Goal: Information Seeking & Learning: Learn about a topic

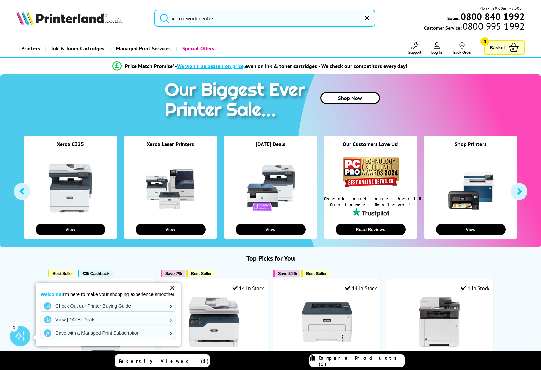
click at [222, 18] on input "xerox work centre" at bounding box center [264, 18] width 221 height 17
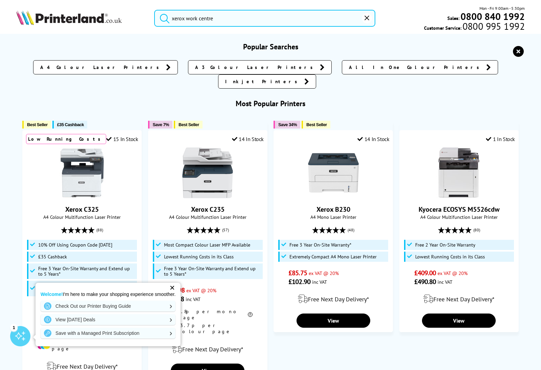
click at [163, 17] on button "submit" at bounding box center [162, 17] width 17 height 15
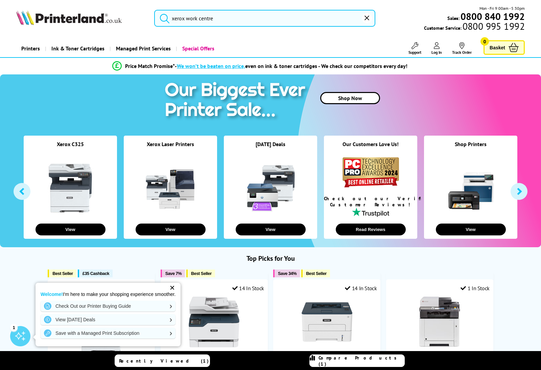
click at [212, 20] on input "xerox work centre" at bounding box center [264, 18] width 221 height 17
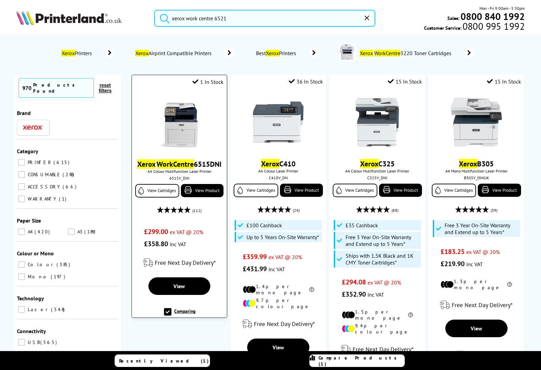
type input "xerox work centre 6521"
click at [172, 169] on mark "WorkCentre" at bounding box center [174, 163] width 37 height 9
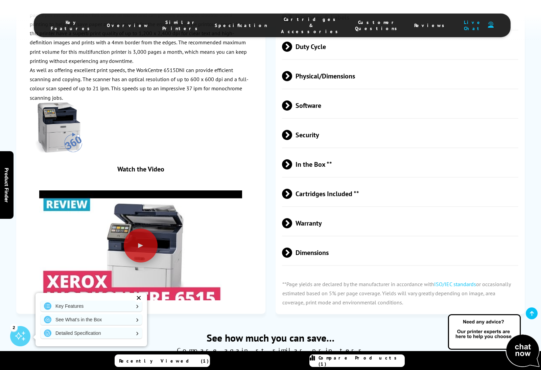
scroll to position [1335, 0]
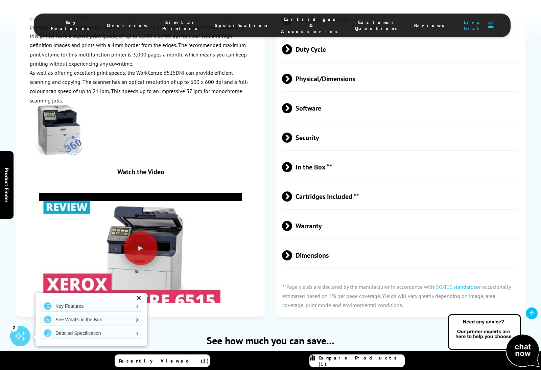
click at [295, 150] on span "Security" at bounding box center [400, 137] width 236 height 25
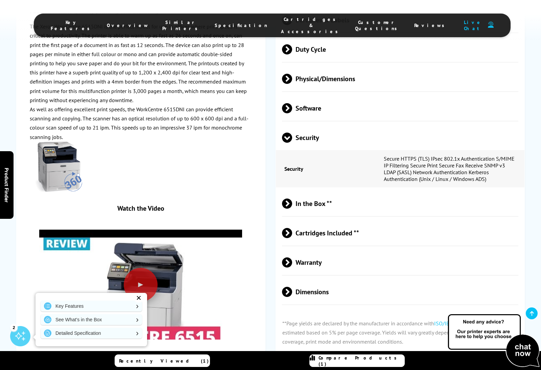
click at [296, 121] on span "Software" at bounding box center [400, 107] width 236 height 25
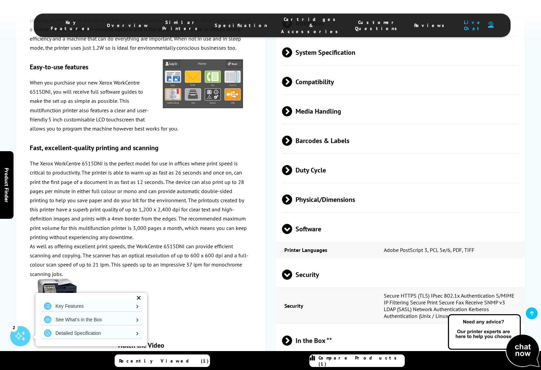
scroll to position [1211, 0]
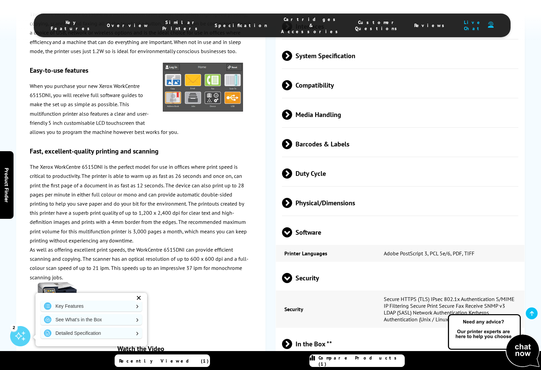
click at [292, 178] on span at bounding box center [292, 173] width 0 height 10
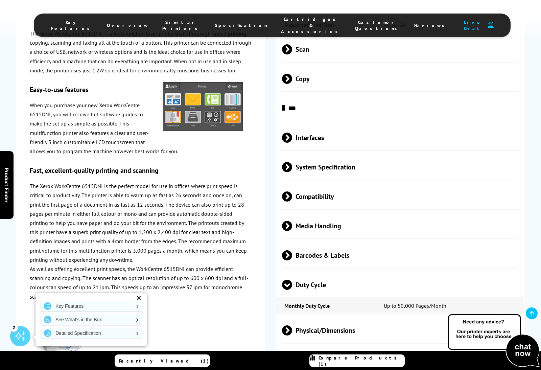
scroll to position [1129, 0]
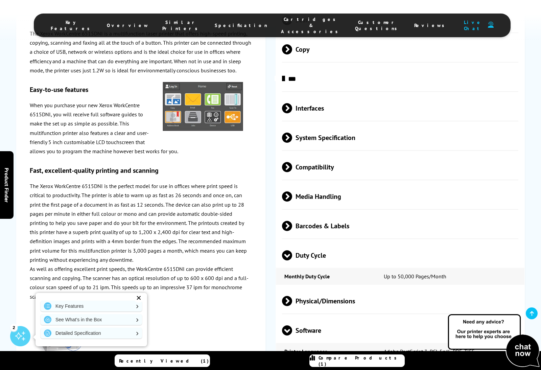
click at [292, 113] on span at bounding box center [292, 108] width 0 height 10
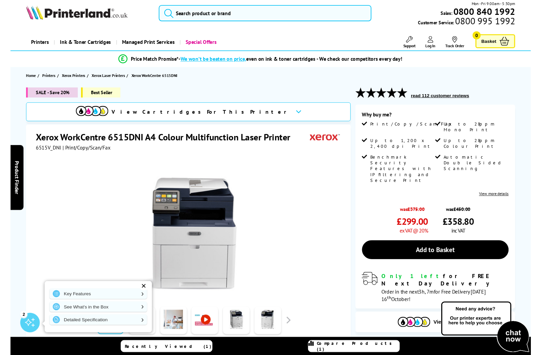
scroll to position [0, 0]
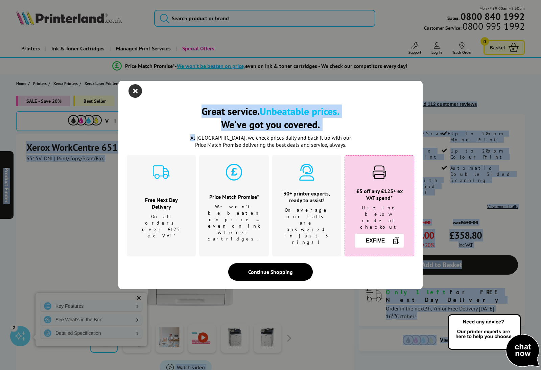
click at [138, 96] on icon "close modal" at bounding box center [135, 91] width 14 height 14
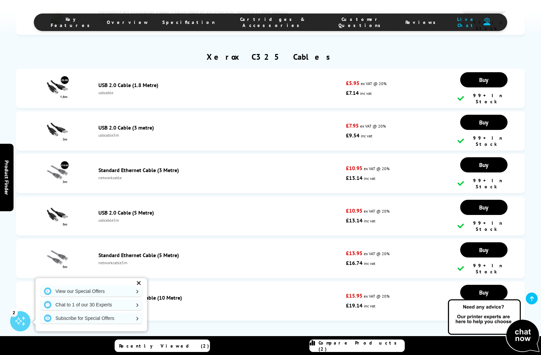
scroll to position [3343, 0]
